Goal: Complete application form

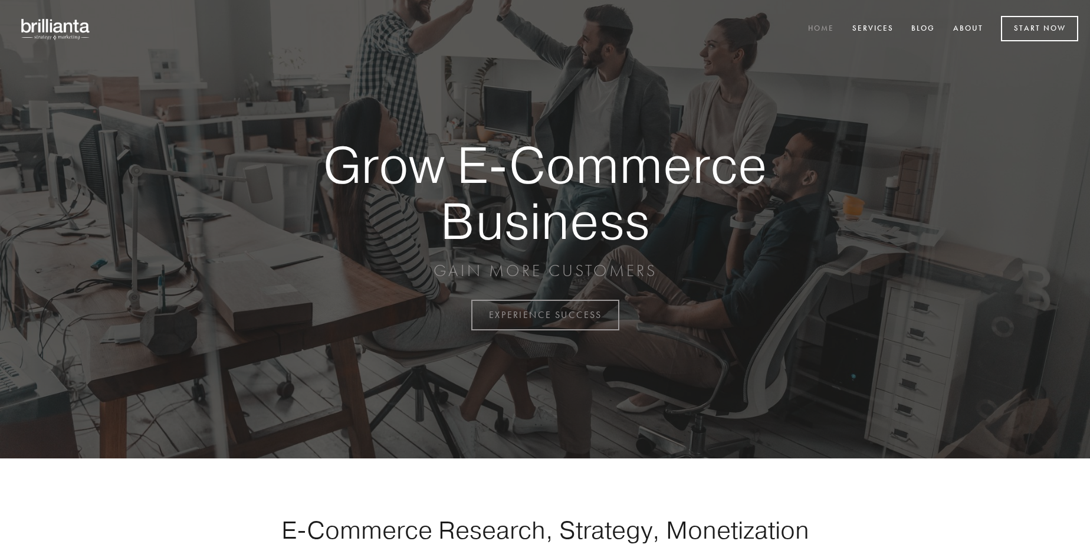
scroll to position [3091, 0]
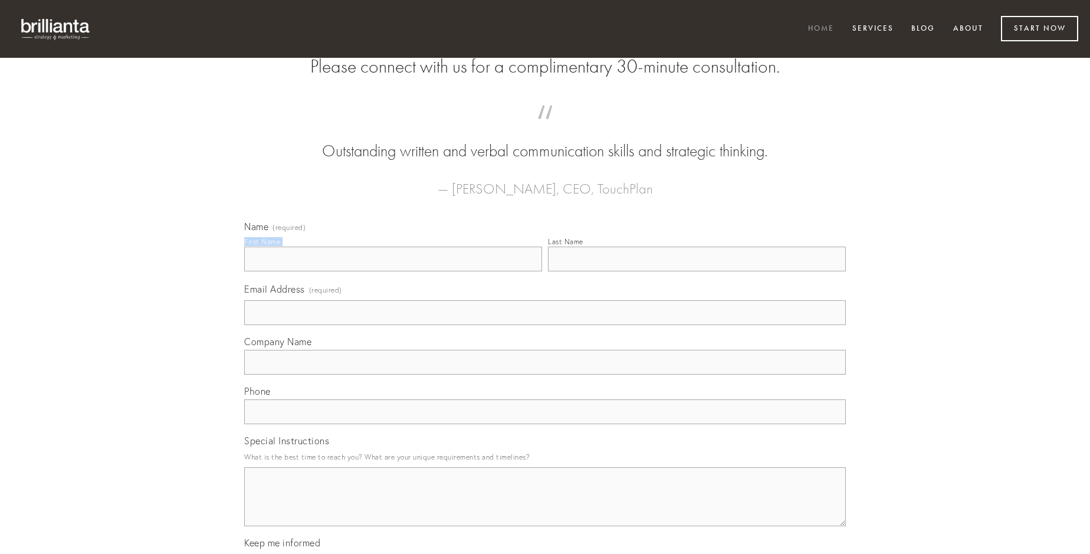
type input "[PERSON_NAME]"
click at [696, 271] on input "Last Name" at bounding box center [697, 258] width 298 height 25
type input "[PERSON_NAME]"
click at [545, 325] on input "Email Address (required)" at bounding box center [544, 312] width 601 height 25
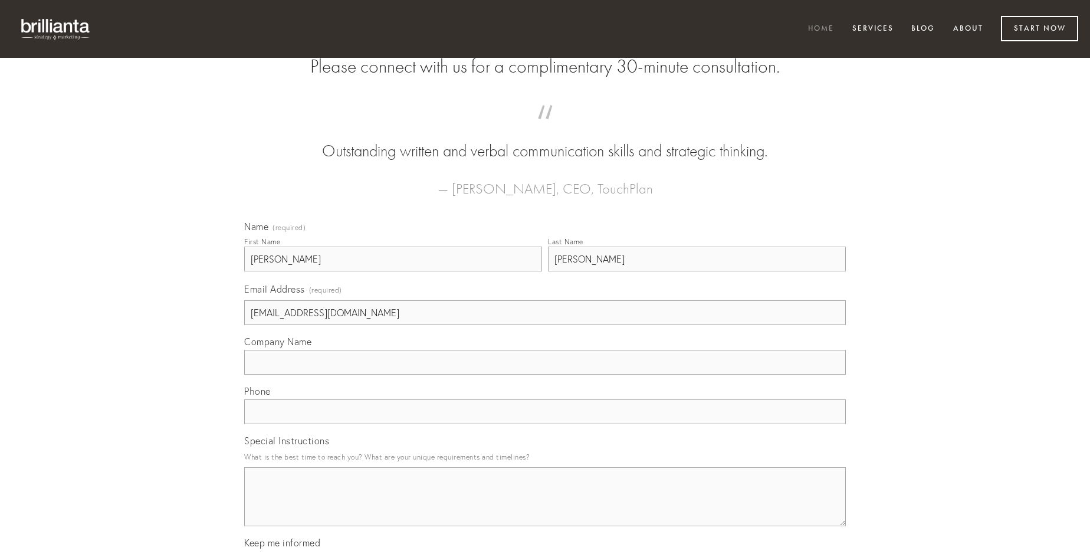
type input "[EMAIL_ADDRESS][DOMAIN_NAME]"
click at [545, 374] on input "Company Name" at bounding box center [544, 362] width 601 height 25
type input "cubicularis"
click at [545, 424] on input "text" at bounding box center [544, 411] width 601 height 25
click at [545, 507] on textarea "Special Instructions" at bounding box center [544, 496] width 601 height 59
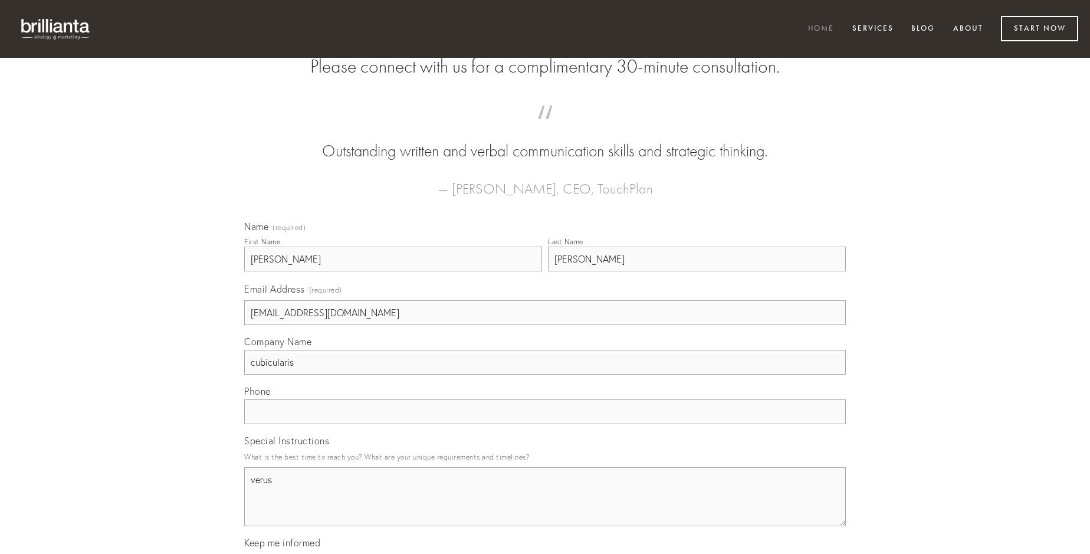
type textarea "verus"
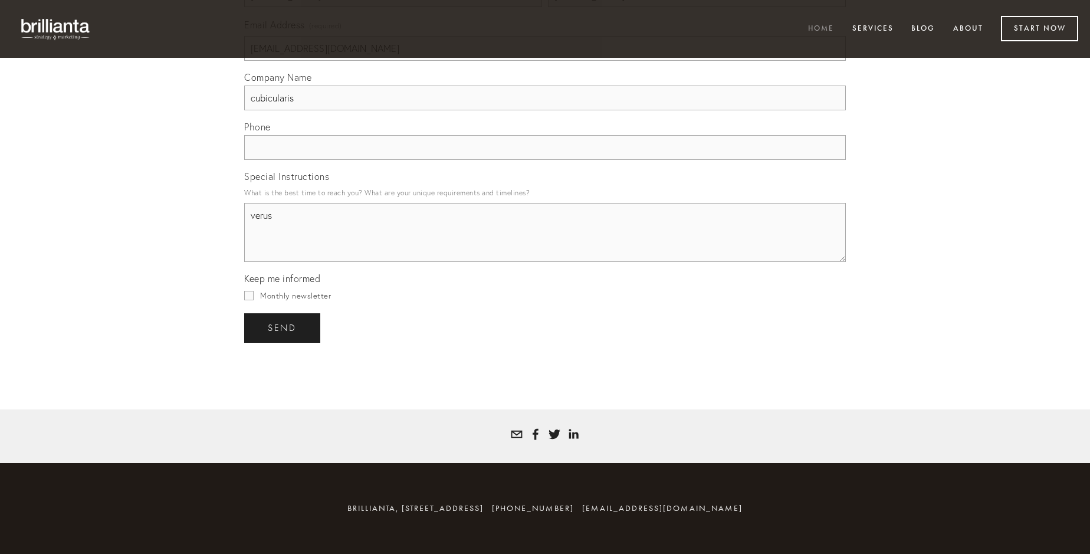
click at [283, 327] on span "send" at bounding box center [282, 328] width 29 height 11
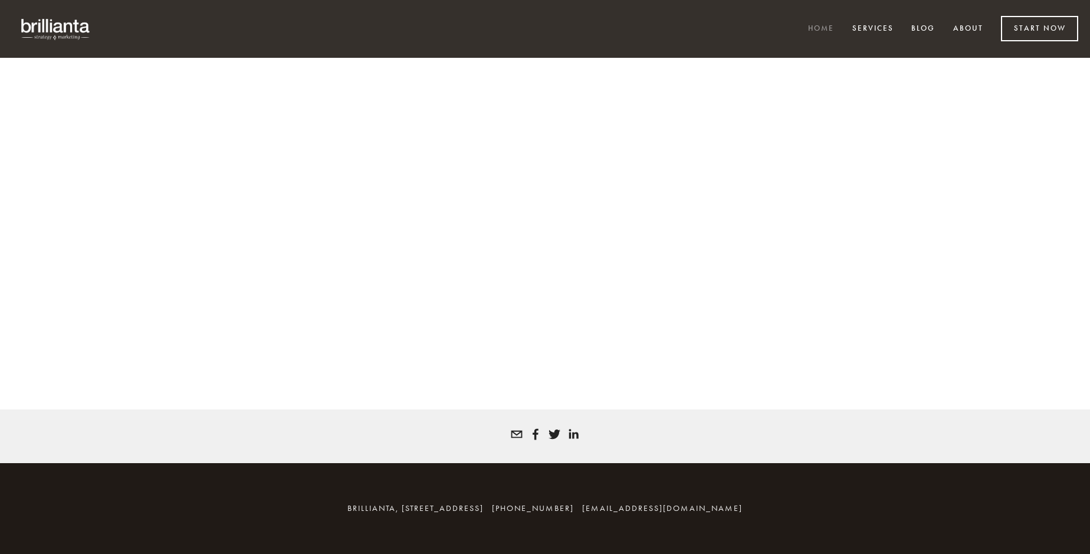
scroll to position [3075, 0]
